Goal: Task Accomplishment & Management: Manage account settings

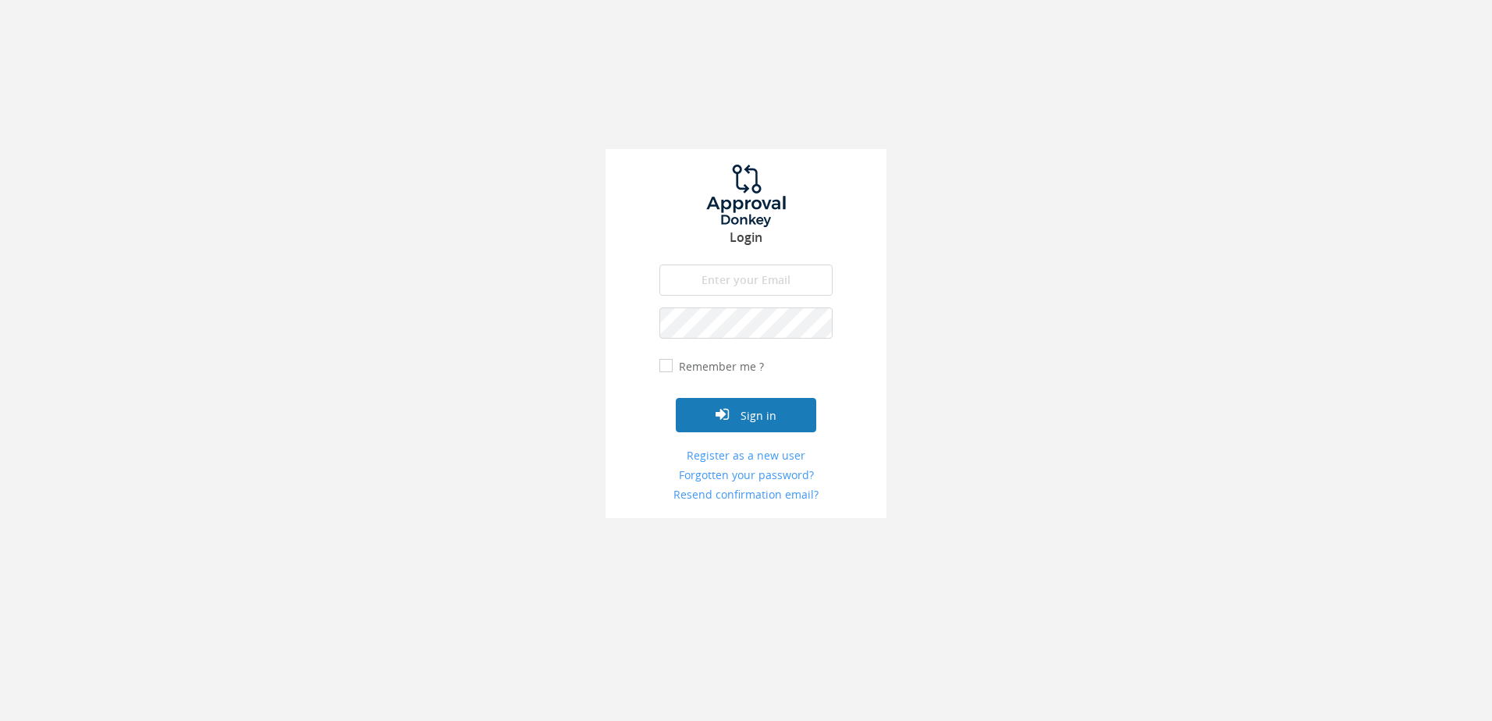
type input "[PERSON_NAME][EMAIL_ADDRESS][DOMAIN_NAME]"
click at [744, 427] on button "Sign in" at bounding box center [746, 415] width 140 height 34
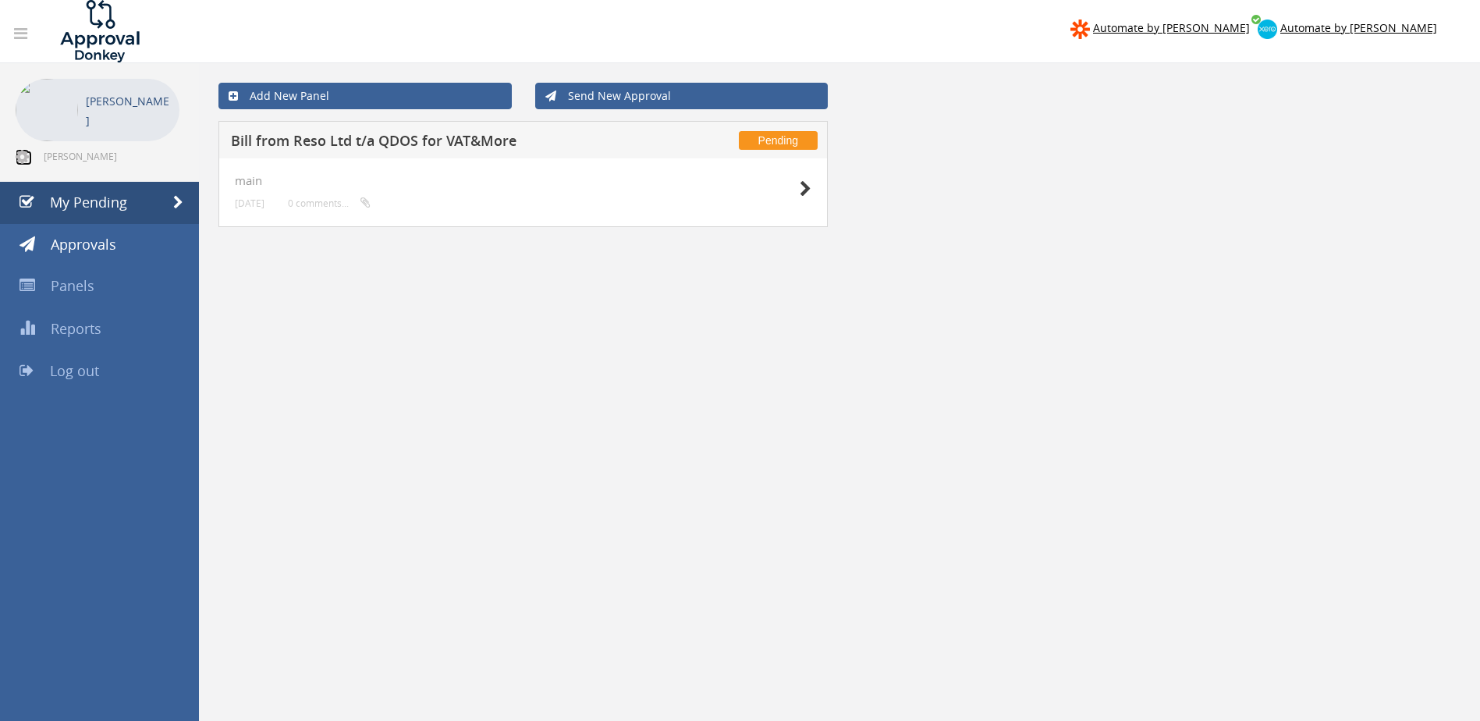
click at [22, 157] on icon at bounding box center [22, 157] width 13 height 16
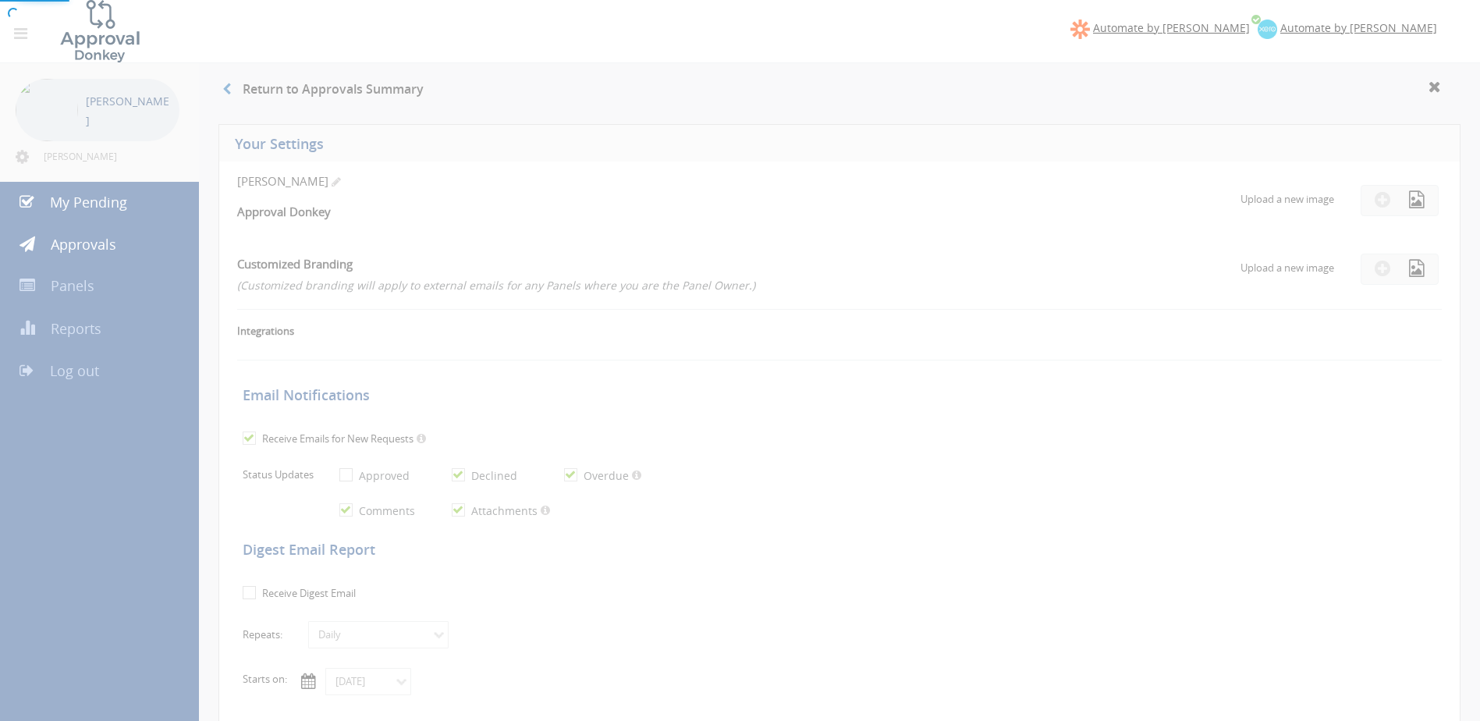
checkbox input "true"
select select "number:1"
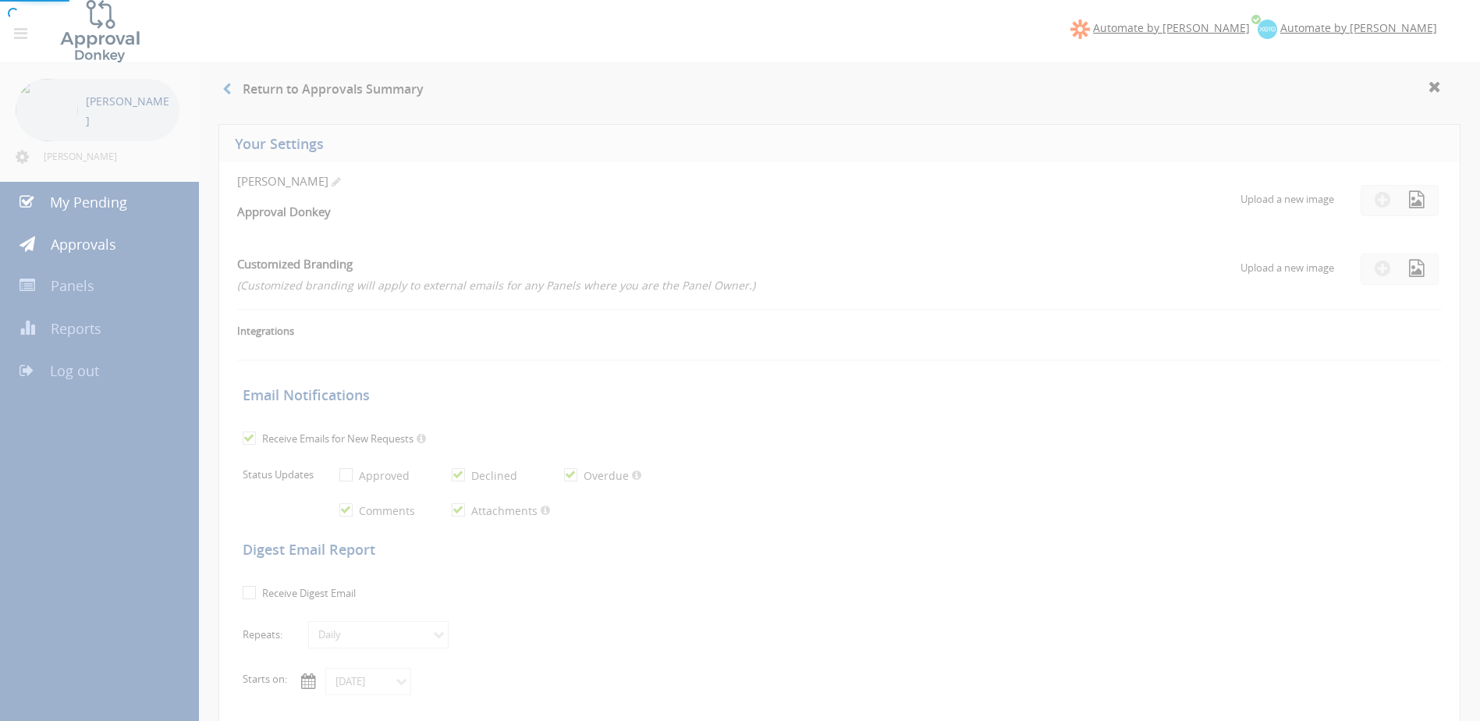
checkbox input "true"
type input "[DATE]"
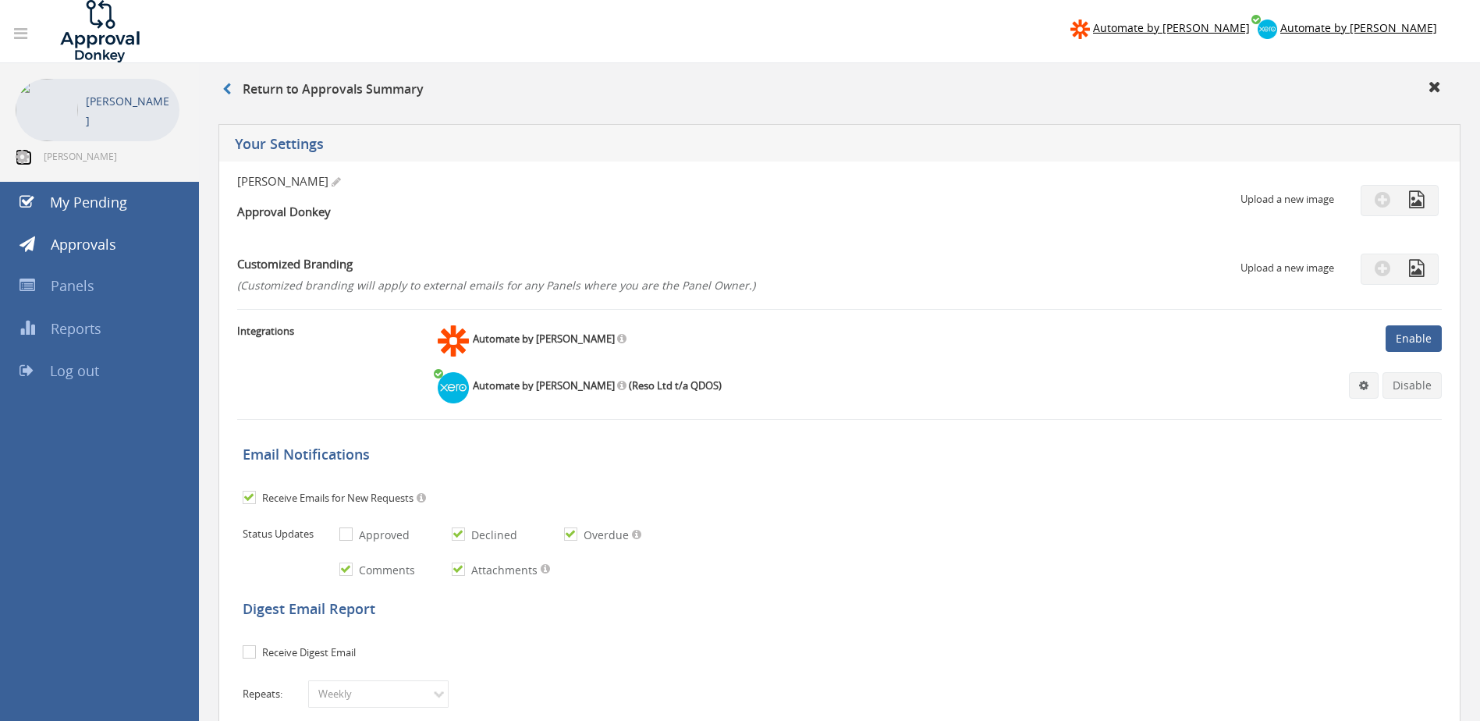
click at [22, 157] on icon at bounding box center [22, 157] width 13 height 16
click at [619, 84] on div "Return to Approvals Summary" at bounding box center [840, 92] width 1258 height 26
click at [702, 30] on nav "Automate by [PERSON_NAME] Automate by [PERSON_NAME]" at bounding box center [739, 31] width 1503 height 62
click at [966, 213] on h4 "Approval Donkey" at bounding box center [638, 211] width 803 height 13
